Goal: Check status

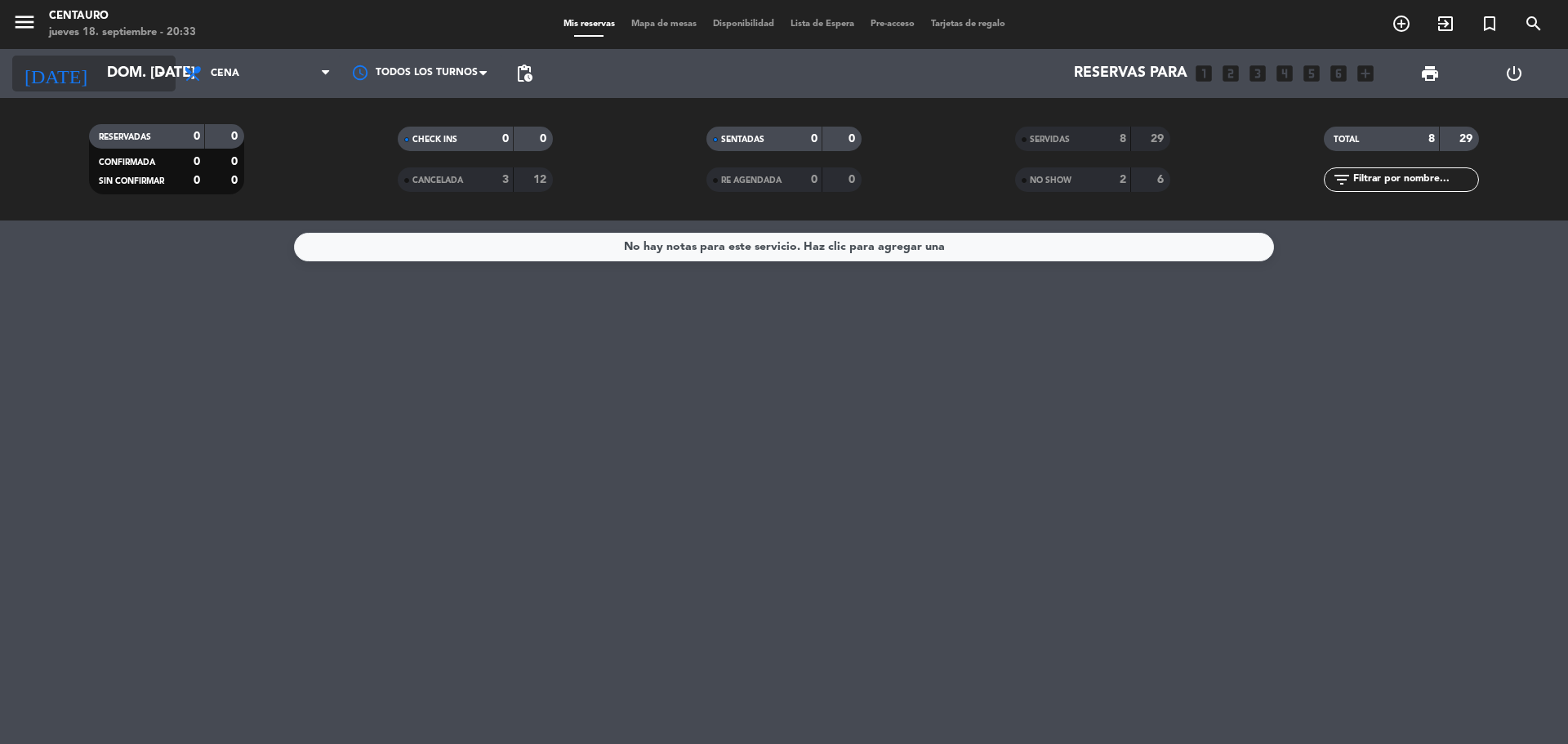
click at [156, 64] on icon "arrow_drop_down" at bounding box center [162, 73] width 20 height 20
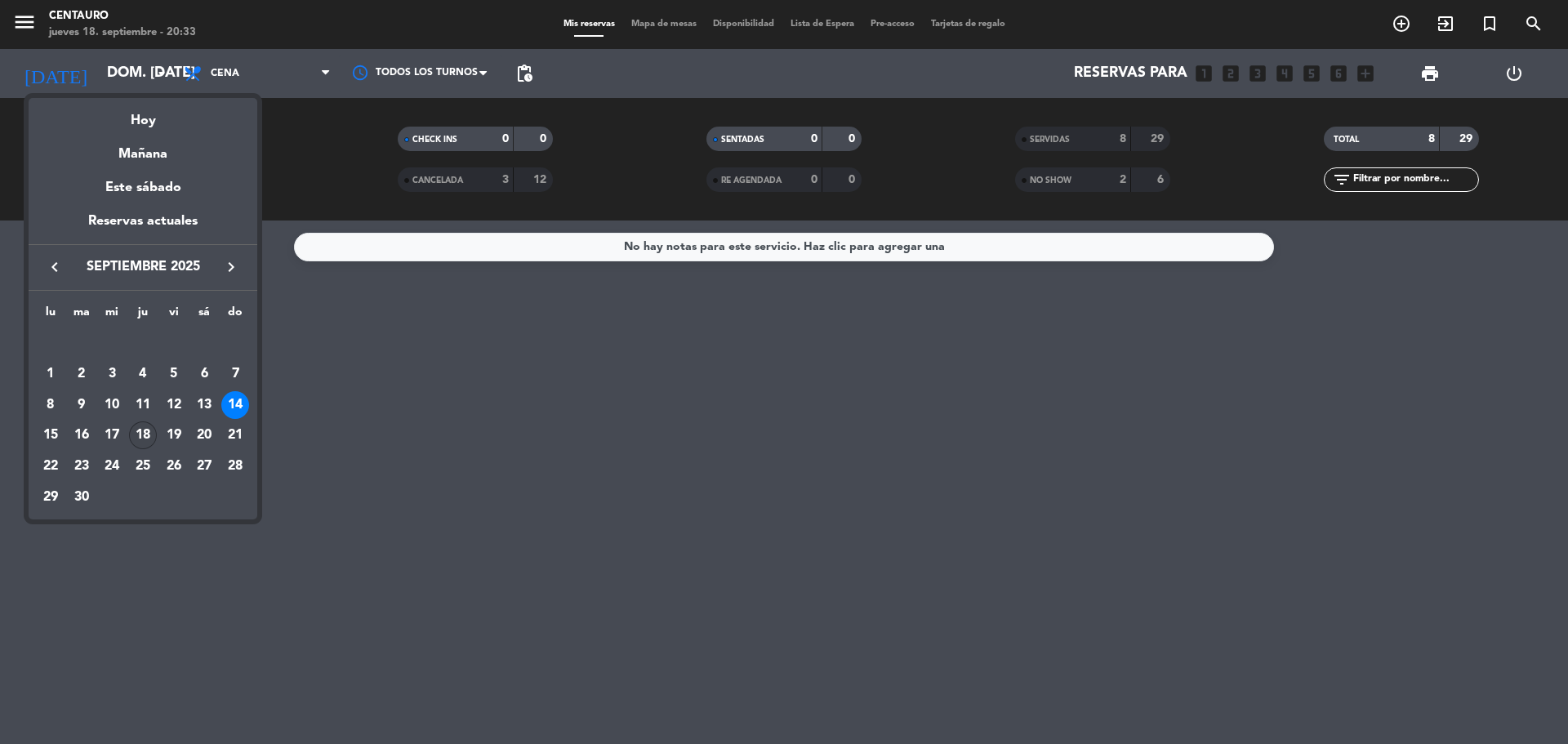
click at [140, 429] on div "18" at bounding box center [143, 435] width 28 height 28
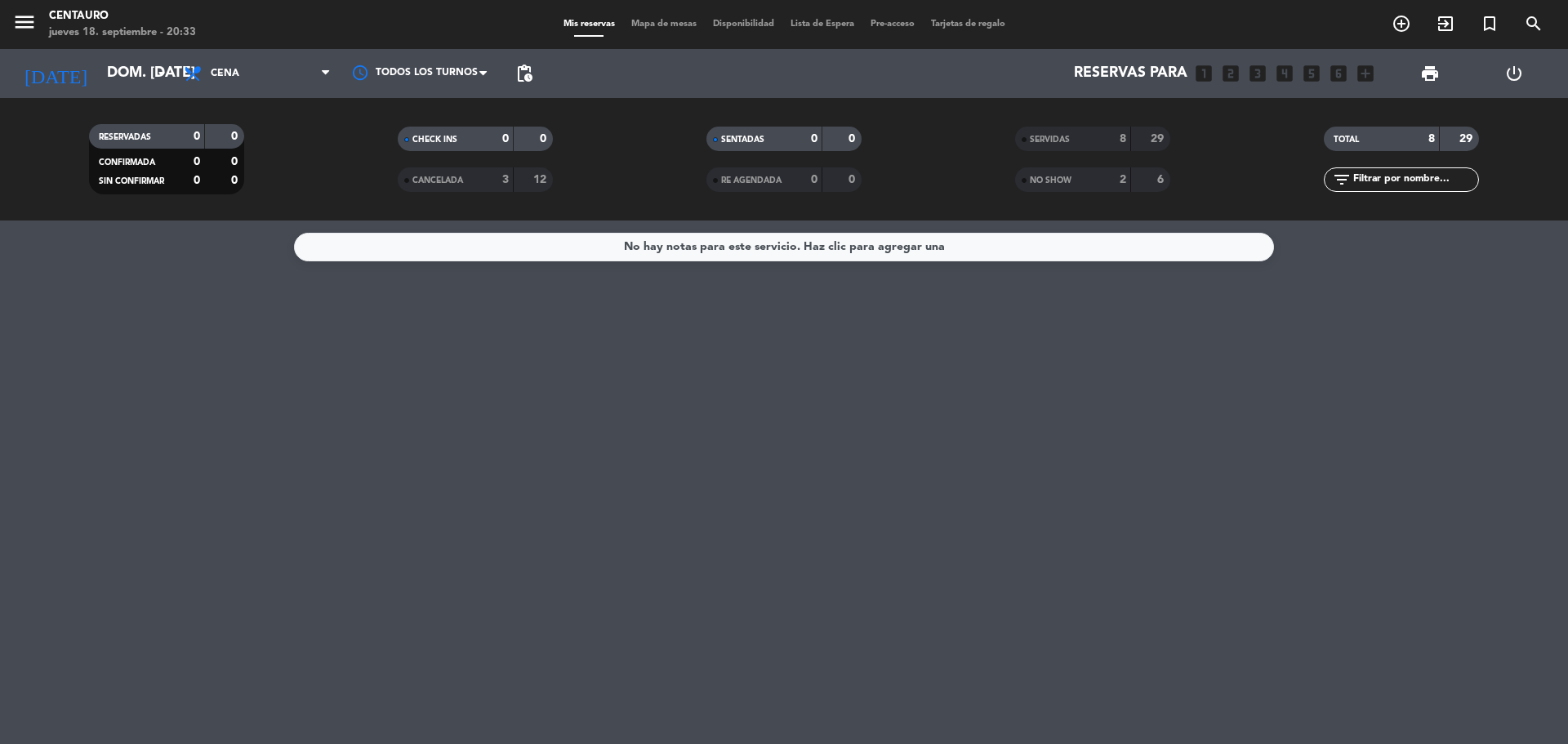
type input "[DEMOGRAPHIC_DATA] [DATE]"
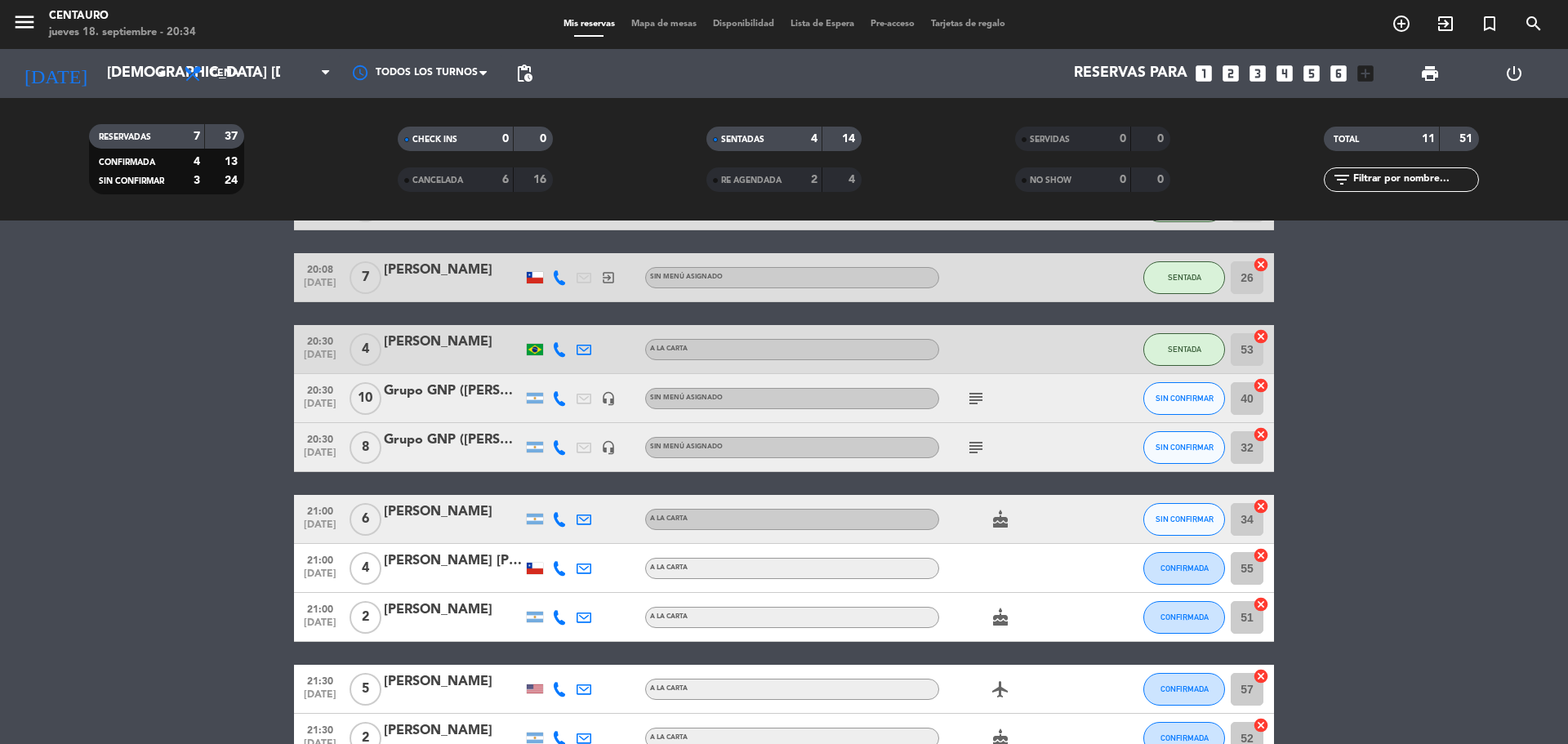
scroll to position [245, 0]
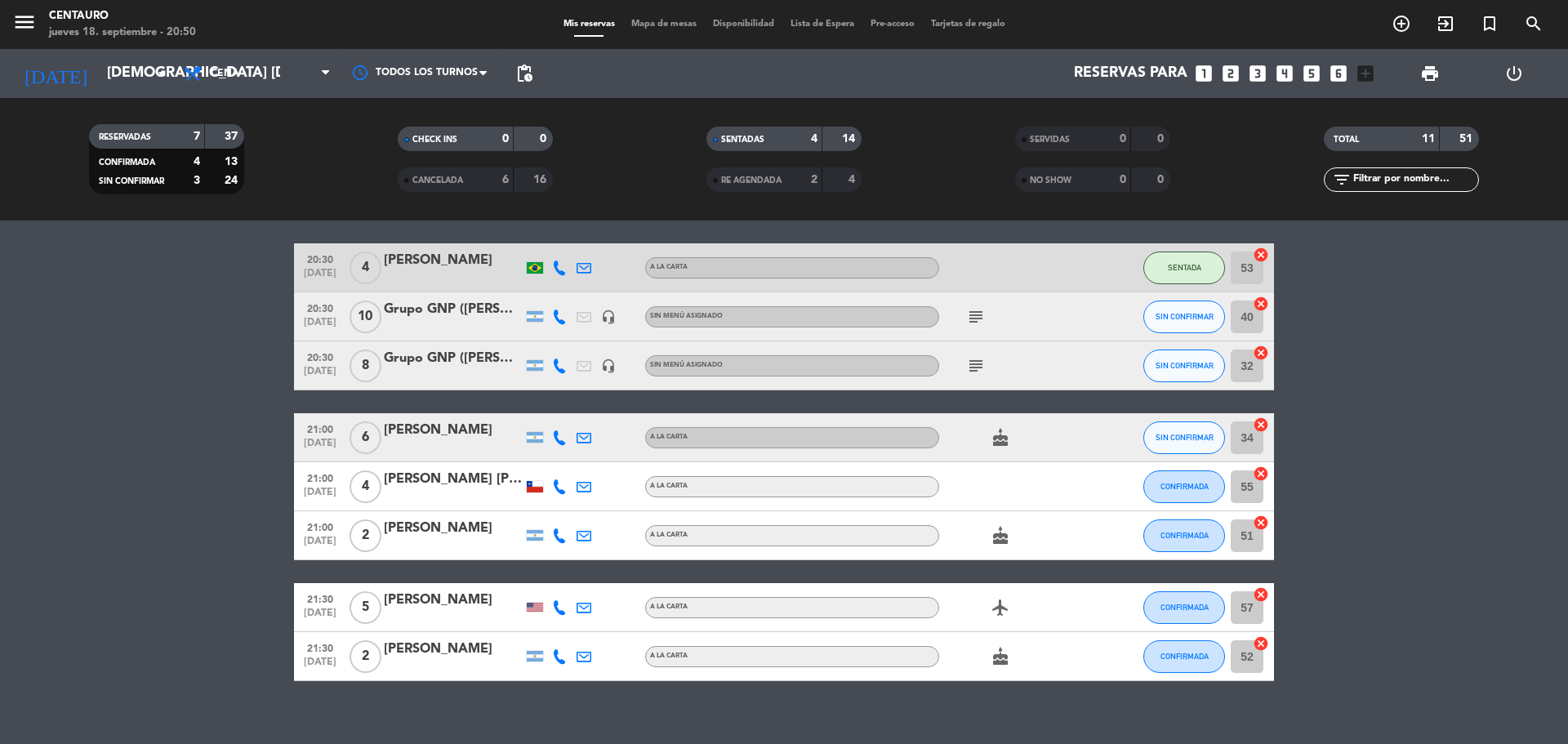
click at [972, 371] on icon "subject" at bounding box center [976, 366] width 20 height 20
click at [987, 292] on div "subject" at bounding box center [1012, 316] width 147 height 48
click at [972, 308] on icon "subject" at bounding box center [976, 317] width 20 height 20
click at [1032, 351] on div "subject" at bounding box center [1012, 365] width 147 height 48
click at [978, 316] on icon "subject" at bounding box center [976, 317] width 20 height 20
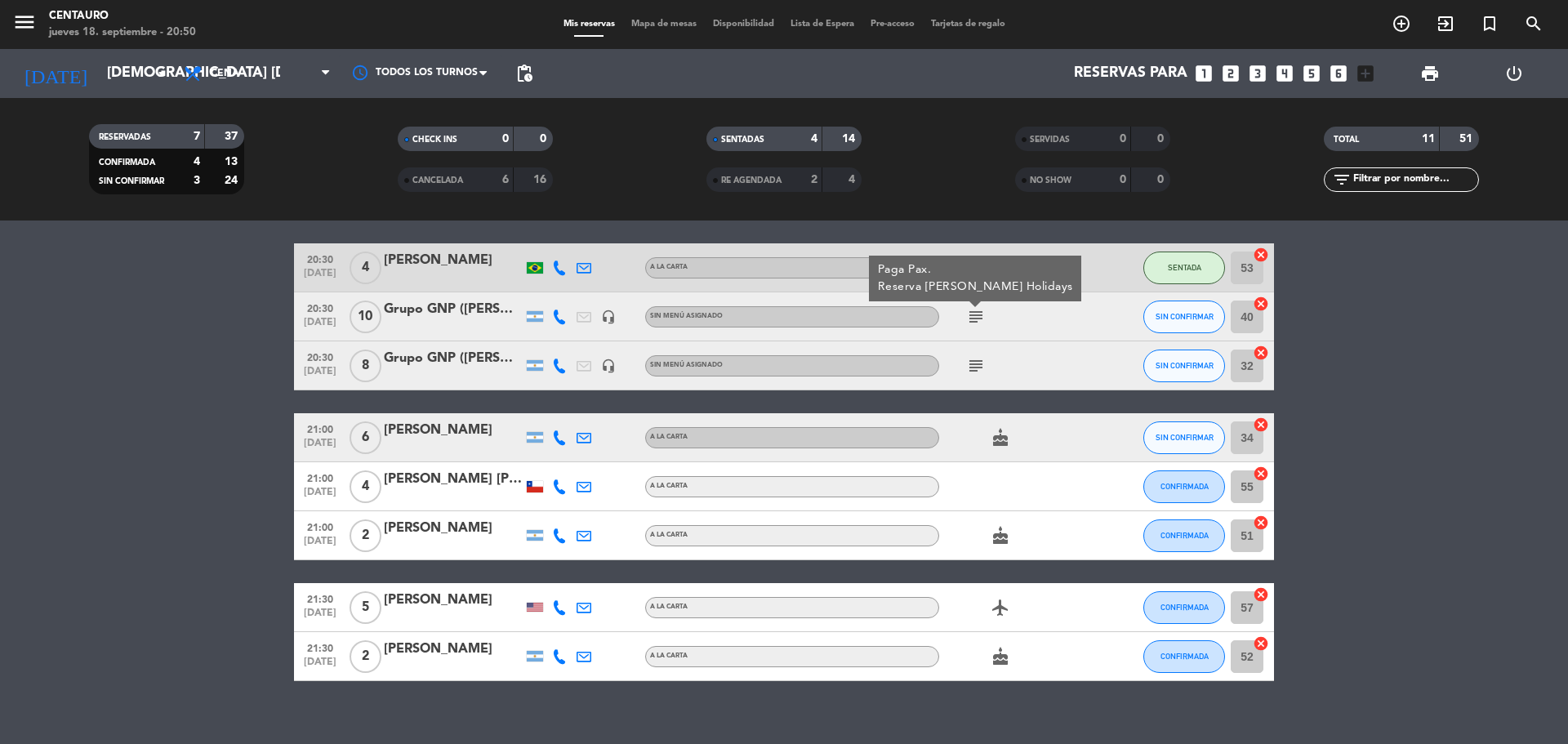
click at [974, 361] on icon "subject" at bounding box center [976, 366] width 20 height 20
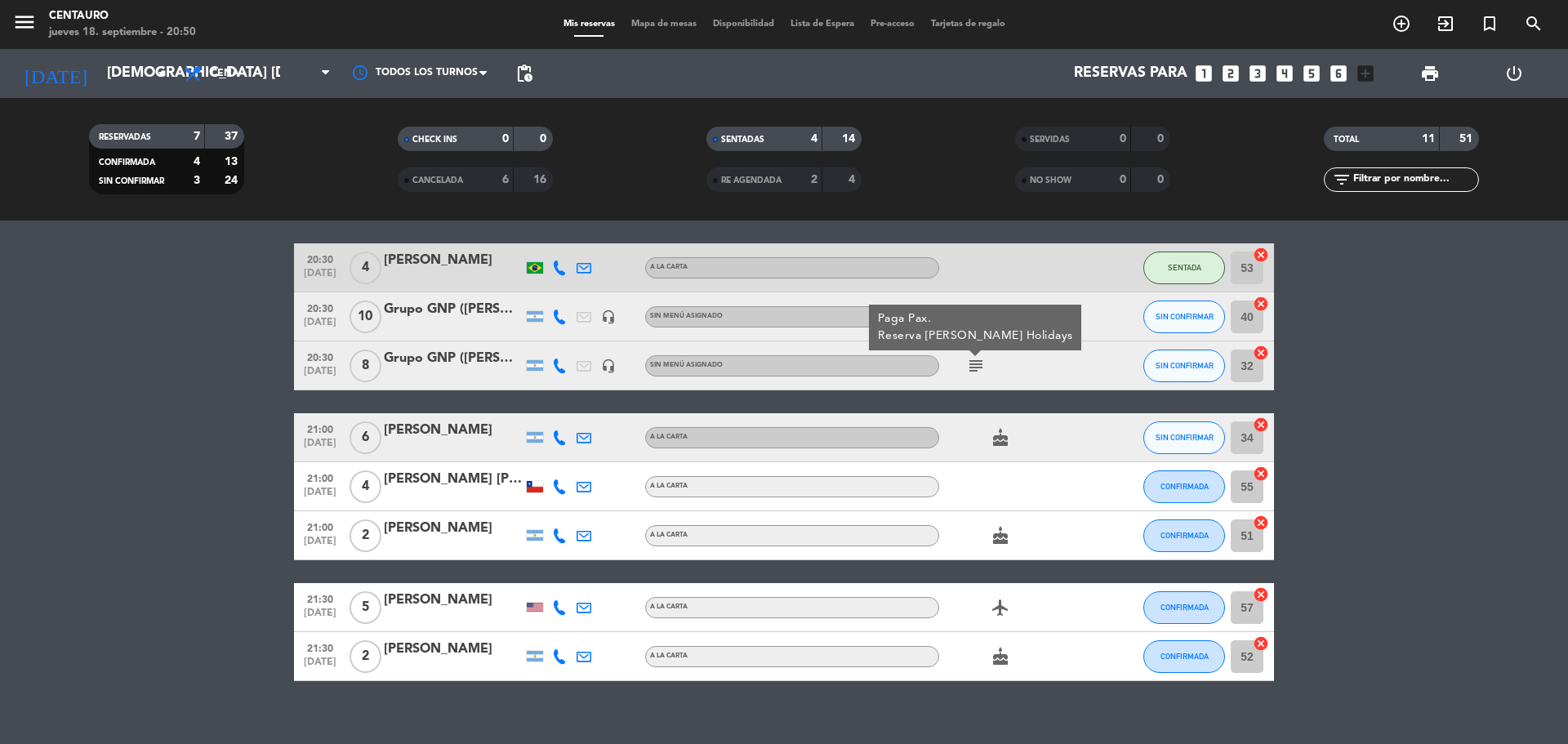
click at [1004, 362] on div "subject Paga Pax. Reserva [PERSON_NAME] Holidays" at bounding box center [1012, 365] width 147 height 48
click at [561, 317] on icon at bounding box center [560, 317] width 15 height 15
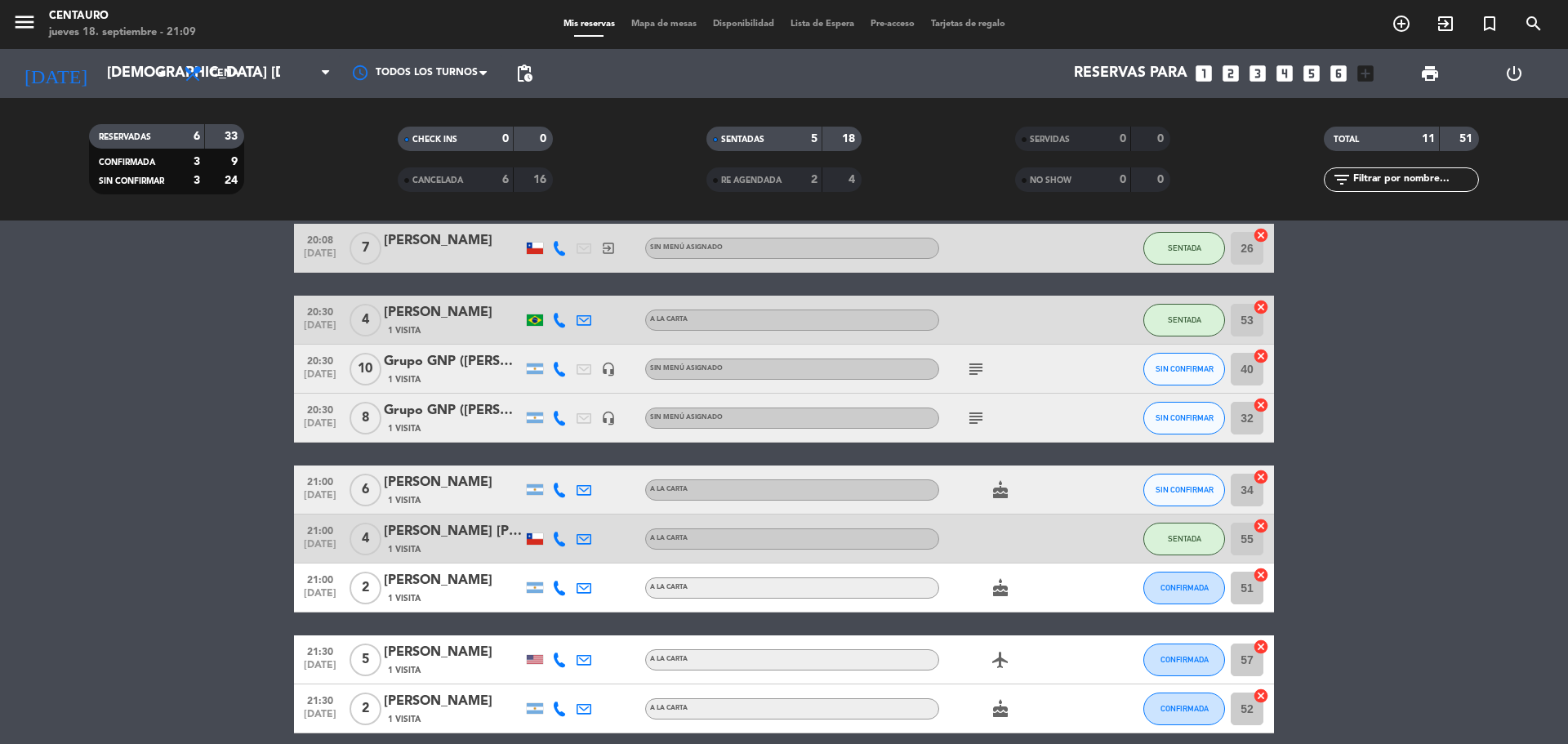
scroll to position [245, 0]
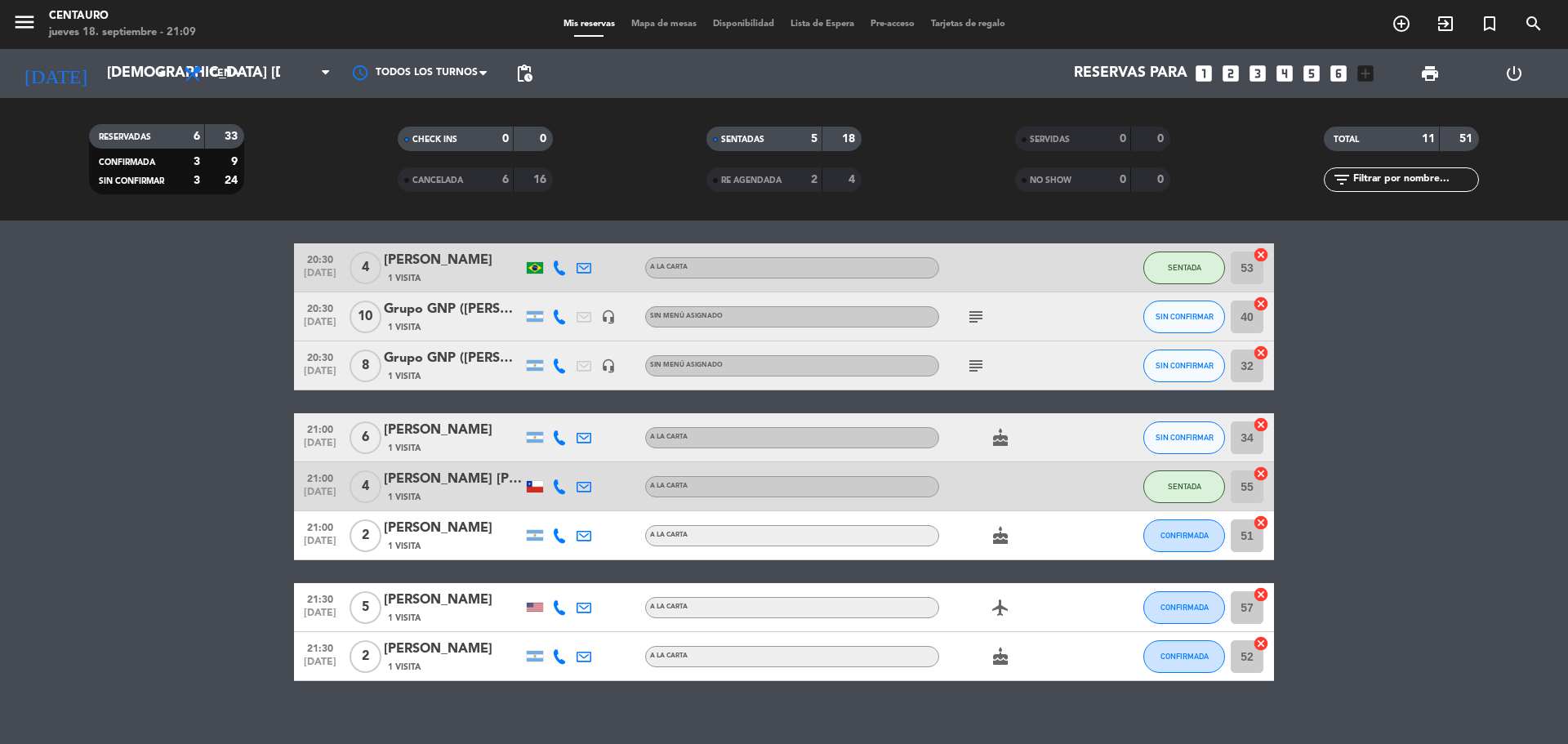
click at [980, 310] on icon "subject" at bounding box center [976, 317] width 20 height 20
click at [977, 356] on icon "subject" at bounding box center [976, 366] width 20 height 20
click at [1018, 372] on div "subject Paga Pax. Reserva [PERSON_NAME] Holidays" at bounding box center [1012, 365] width 147 height 48
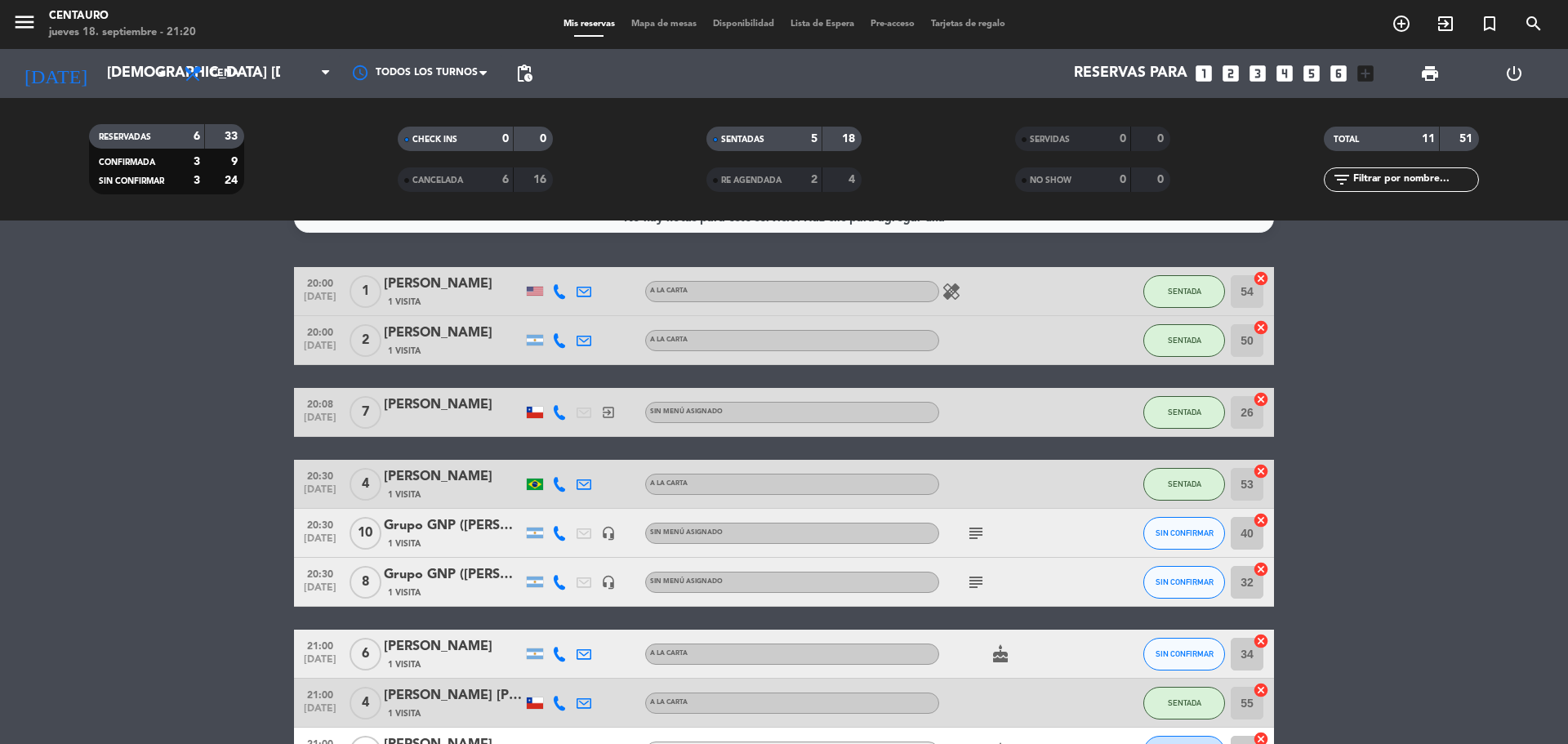
scroll to position [0, 0]
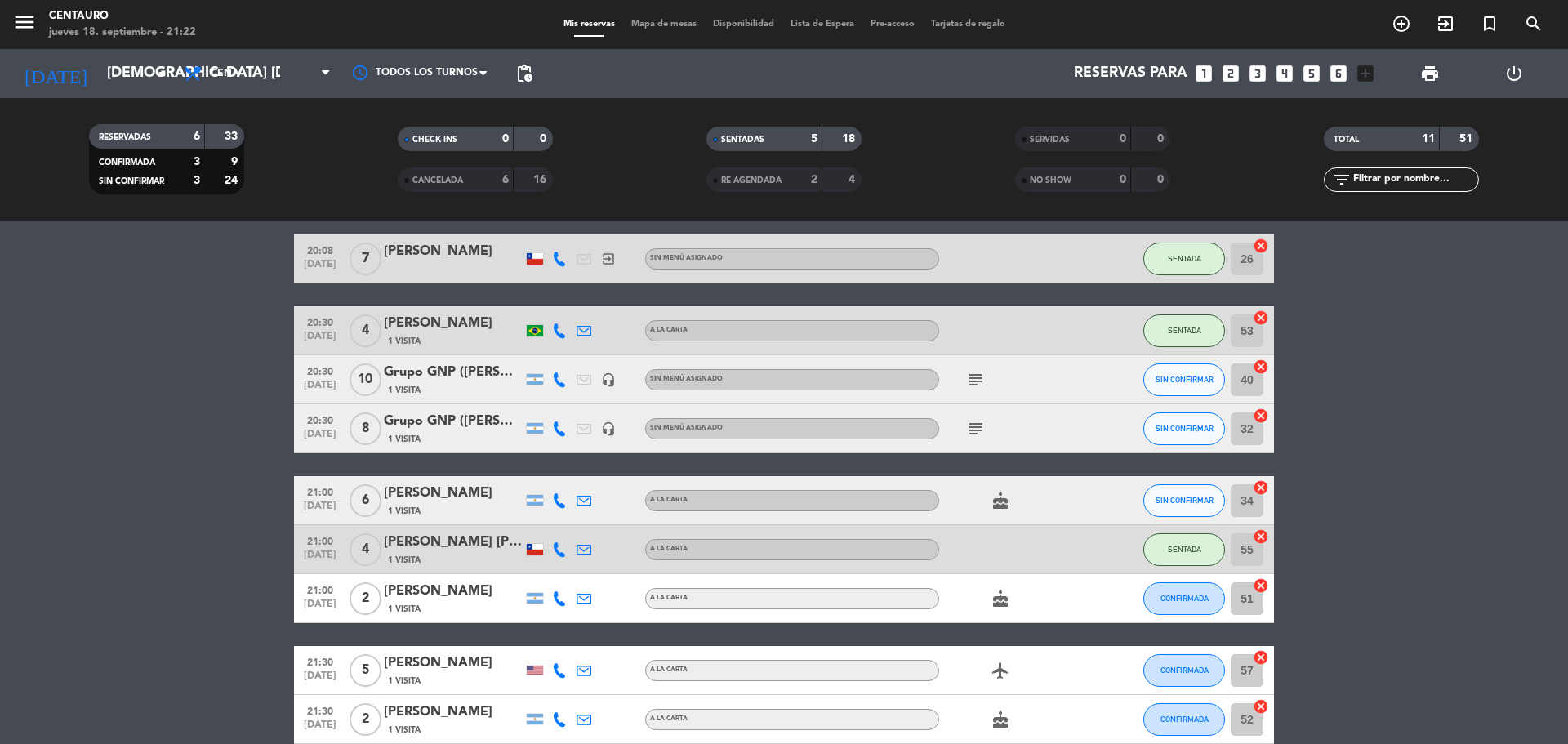
scroll to position [263, 0]
